Goal: Find specific page/section: Find specific page/section

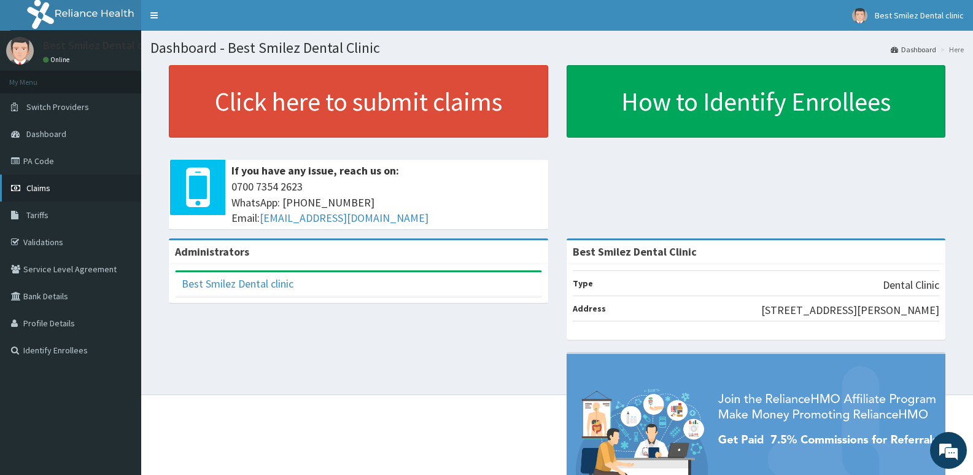
click at [41, 193] on span "Claims" at bounding box center [38, 187] width 24 height 11
